Goal: Information Seeking & Learning: Check status

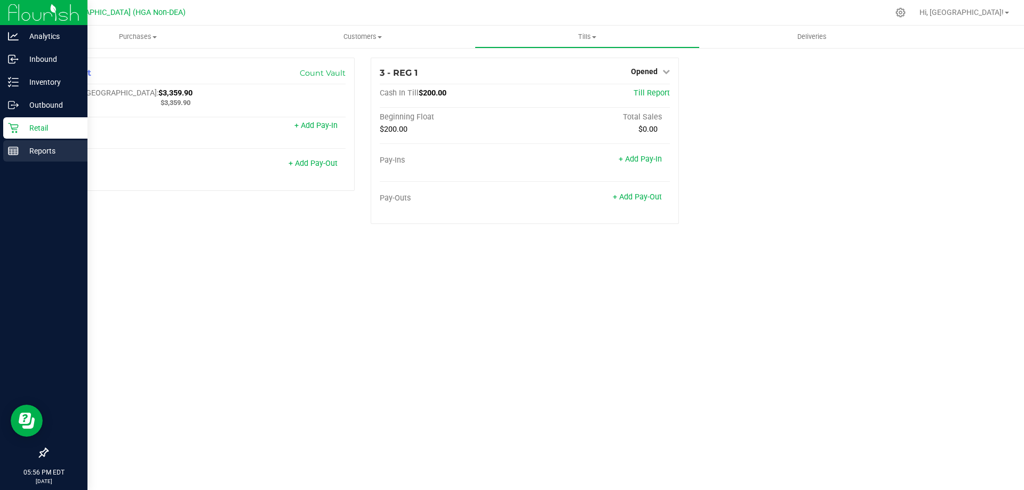
click at [2, 145] on link "Reports" at bounding box center [43, 151] width 87 height 23
click at [16, 153] on line at bounding box center [14, 153] width 10 height 0
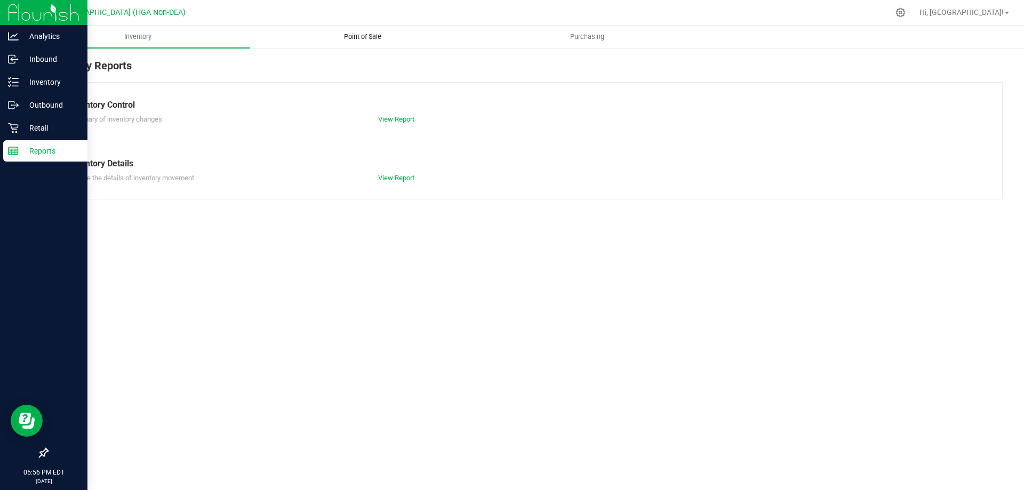
click at [346, 36] on span "Point of Sale" at bounding box center [363, 37] width 66 height 10
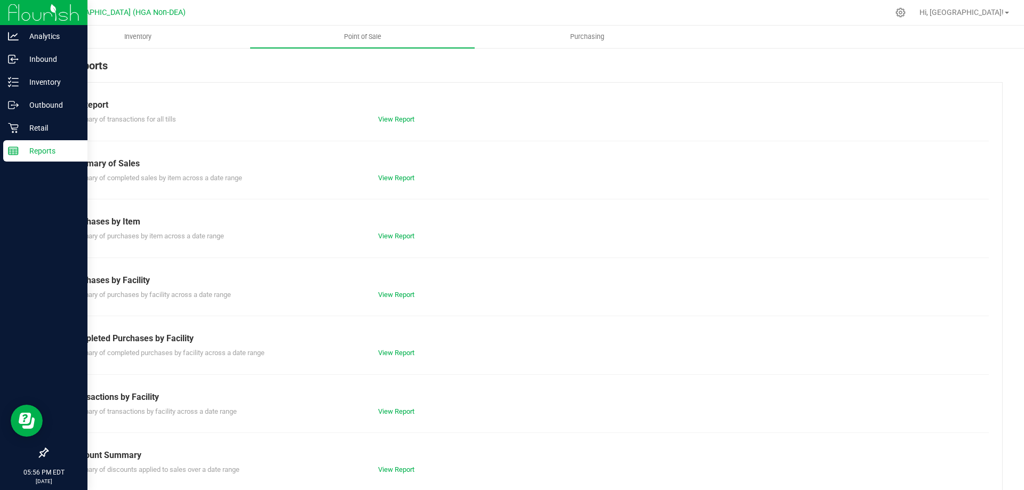
drag, startPoint x: 392, startPoint y: 131, endPoint x: 395, endPoint y: 124, distance: 6.9
click at [392, 130] on div "Till Report Summary of transactions for all tills View Report Summary of Sales …" at bounding box center [525, 316] width 956 height 468
click at [395, 124] on div "View Report" at bounding box center [524, 119] width 309 height 11
click at [397, 121] on link "View Report" at bounding box center [396, 119] width 36 height 8
